Goal: Transaction & Acquisition: Obtain resource

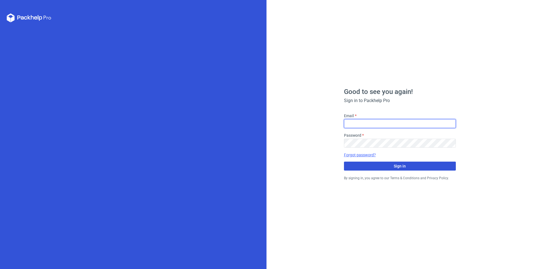
type input "[PERSON_NAME][EMAIL_ADDRESS][DOMAIN_NAME]"
click at [397, 167] on span "Sign in" at bounding box center [400, 166] width 12 height 4
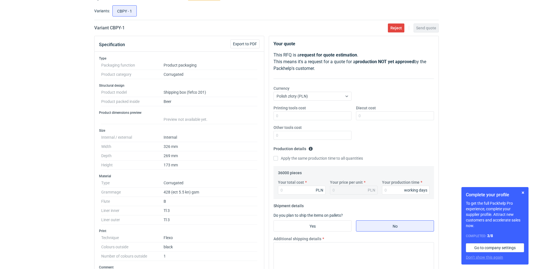
scroll to position [28, 0]
click at [244, 45] on span "Export to PDF" at bounding box center [245, 44] width 24 height 4
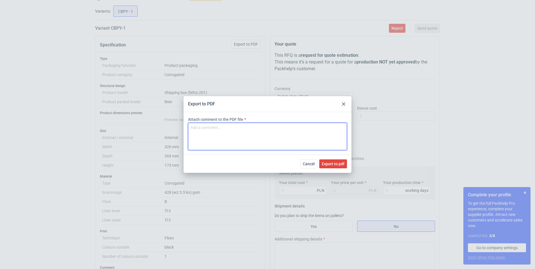
click at [241, 138] on textarea "Attach comment to the PDF file" at bounding box center [267, 136] width 159 height 27
click at [345, 105] on div at bounding box center [343, 104] width 7 height 7
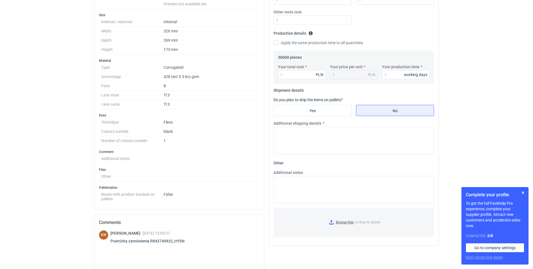
scroll to position [223, 0]
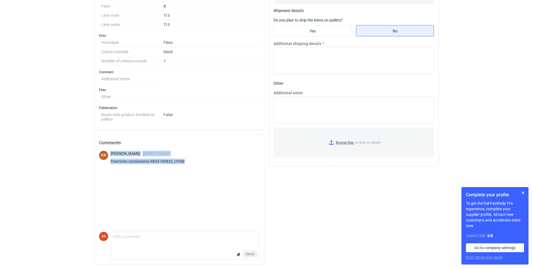
drag, startPoint x: 188, startPoint y: 163, endPoint x: 109, endPoint y: 162, distance: 79.7
click at [109, 162] on div "KW [PERSON_NAME] [DATE] 15:05:37 Powtórka zamówienia R843749832_HYSN" at bounding box center [179, 159] width 160 height 16
drag, startPoint x: 109, startPoint y: 162, endPoint x: 162, endPoint y: 173, distance: 54.8
click at [162, 174] on div "KW [PERSON_NAME] [DATE] 15:05:37 Powtórka zamówienia R843749832_HYSN" at bounding box center [179, 191] width 160 height 81
click at [170, 154] on span "[DATE] 15:05:37" at bounding box center [156, 153] width 27 height 4
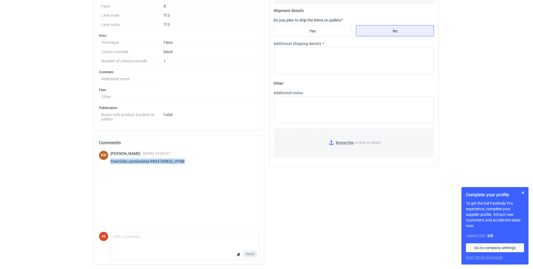
drag, startPoint x: 185, startPoint y: 162, endPoint x: 110, endPoint y: 161, distance: 75.5
click at [110, 161] on div "KW [PERSON_NAME] [DATE] 15:05:37 Powtórka zamówienia R843749832_HYSN" at bounding box center [179, 159] width 160 height 16
copy div "Powtórka zamówienia R843749832_HYSN"
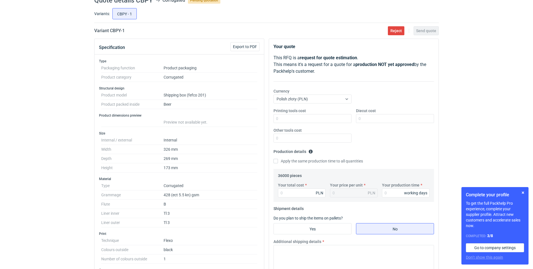
scroll to position [0, 0]
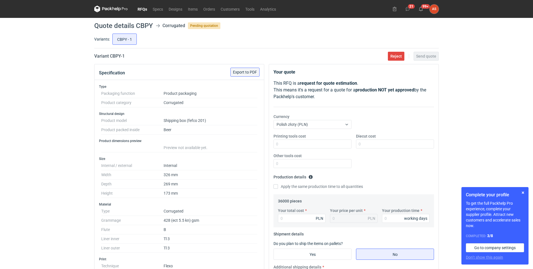
click at [242, 69] on button "Export to PDF" at bounding box center [244, 72] width 29 height 9
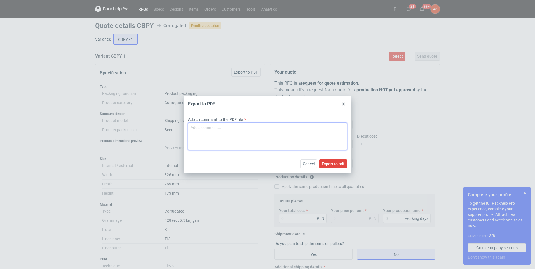
click at [221, 132] on textarea "Attach comment to the PDF file" at bounding box center [267, 136] width 159 height 27
paste textarea "Powtórka zamówienia R843749832_HYSN"
type textarea "Powtórka zamówienia R843749832_HYSN"
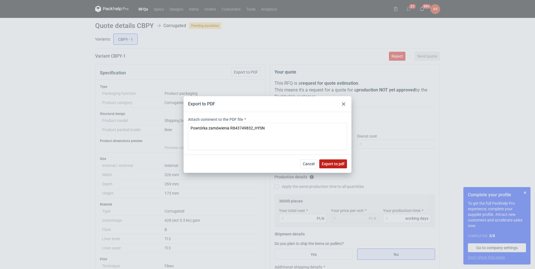
click at [325, 164] on span "Export to pdf" at bounding box center [333, 164] width 23 height 4
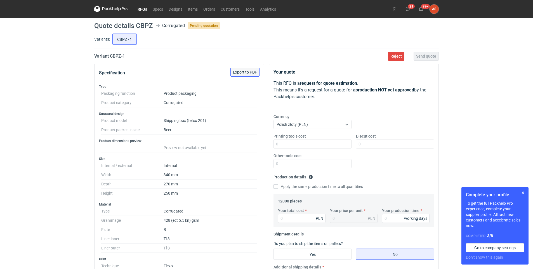
click at [247, 71] on span "Export to PDF" at bounding box center [245, 72] width 24 height 4
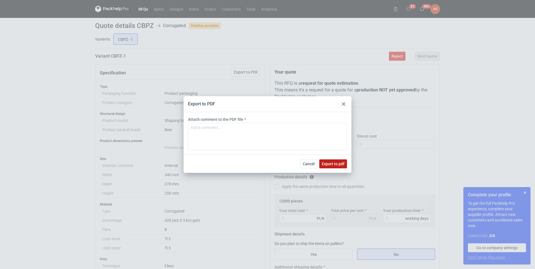
click at [337, 164] on span "Export to pdf" at bounding box center [333, 164] width 23 height 4
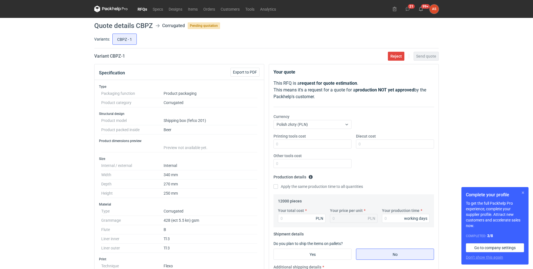
drag, startPoint x: 521, startPoint y: 192, endPoint x: 497, endPoint y: 197, distance: 24.8
click at [521, 192] on button "button" at bounding box center [523, 192] width 7 height 7
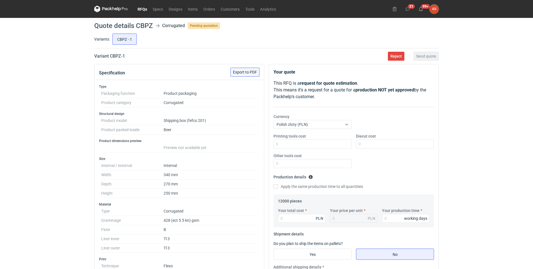
click at [245, 73] on span "Export to PDF" at bounding box center [245, 72] width 24 height 4
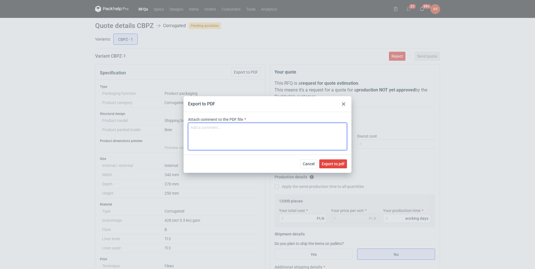
click at [231, 138] on textarea "Attach comment to the PDF file" at bounding box center [267, 136] width 159 height 27
type textarea "v"
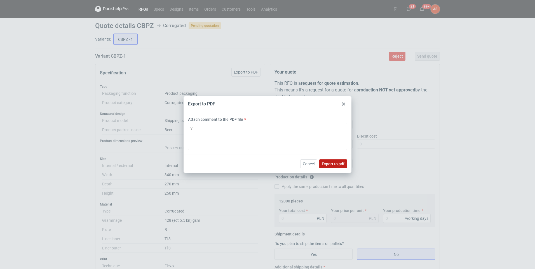
click at [339, 162] on span "Export to pdf" at bounding box center [333, 164] width 23 height 4
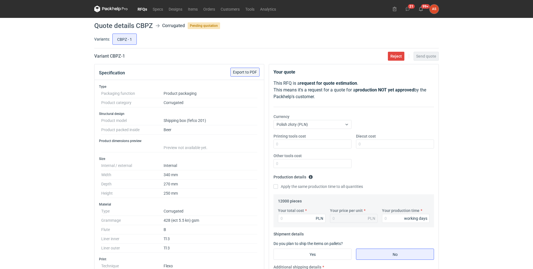
click at [256, 72] on span "Export to PDF" at bounding box center [245, 72] width 24 height 4
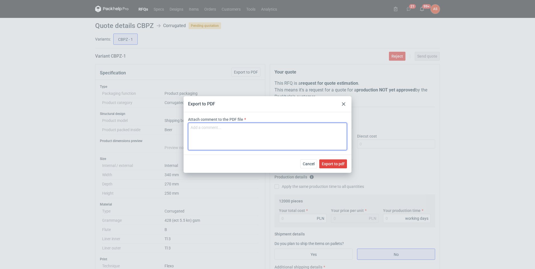
click at [239, 129] on textarea "Attach comment to the PDF file" at bounding box center [267, 136] width 159 height 27
paste textarea "Powtórka zamówienia R843749832_HYSN"
drag, startPoint x: 277, startPoint y: 127, endPoint x: 231, endPoint y: 131, distance: 46.6
click at [231, 131] on textarea "Powtórka zamówienia R843749832_HYSN" at bounding box center [267, 136] width 159 height 27
type textarea "Powtórka zamówienia"
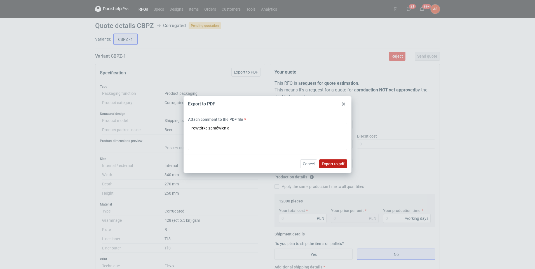
click at [329, 164] on span "Export to pdf" at bounding box center [333, 164] width 23 height 4
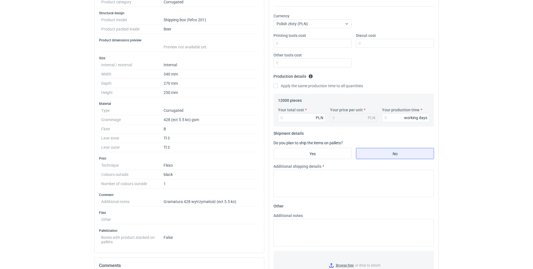
scroll to position [196, 0]
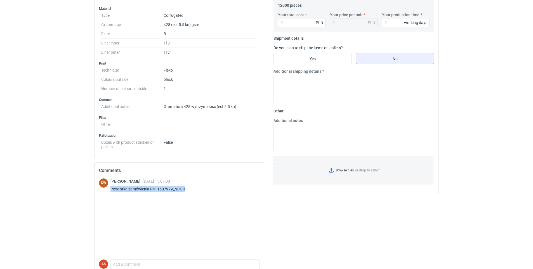
drag, startPoint x: 187, startPoint y: 189, endPoint x: 110, endPoint y: 188, distance: 77.5
click at [110, 188] on div "KW Klaudia Wiśniewska 30 Sep 2025 15:07:00 Powtórka zamówienia R411507979_NCGR" at bounding box center [179, 186] width 160 height 16
copy div "Powtórka zamówienia R411507979_NCGR"
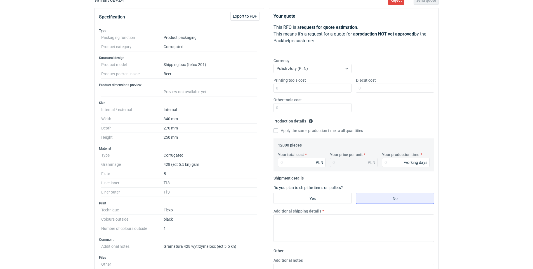
scroll to position [0, 0]
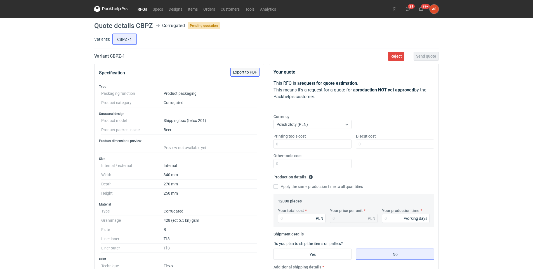
click at [247, 72] on span "Export to PDF" at bounding box center [245, 72] width 24 height 4
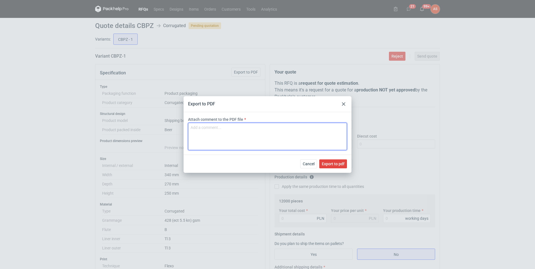
click at [224, 132] on textarea "Attach comment to the PDF file" at bounding box center [267, 136] width 159 height 27
paste textarea "Powtórka zamówienia R411507979_NCGR"
type textarea "Powtórka zamówienia R411507979_NCGR"
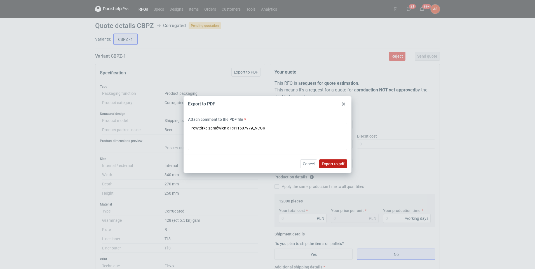
click at [330, 164] on span "Export to pdf" at bounding box center [333, 164] width 23 height 4
